Goal: Task Accomplishment & Management: Manage account settings

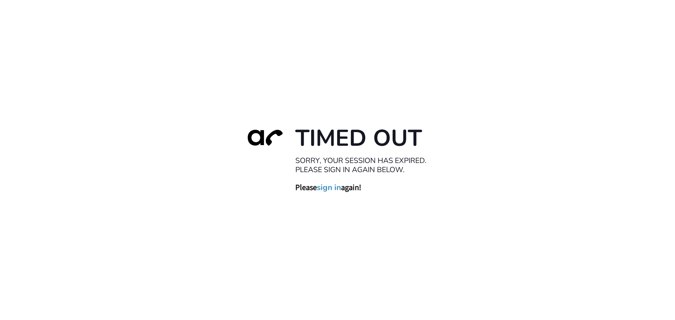
click at [325, 189] on link "sign in" at bounding box center [329, 188] width 24 height 10
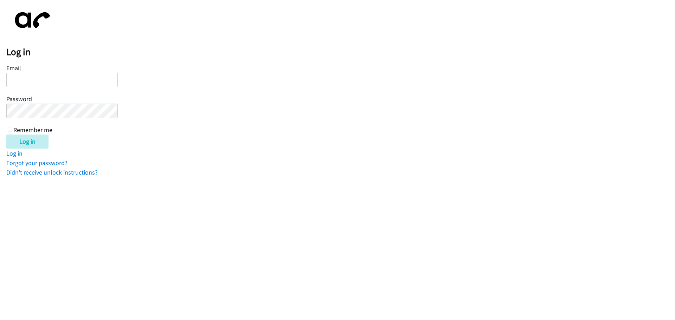
click at [26, 79] on input "Email" at bounding box center [62, 80] width 112 height 14
type input "[EMAIL_ADDRESS][DOMAIN_NAME]"
click at [26, 140] on input "Log in" at bounding box center [27, 142] width 42 height 14
